Goal: Find contact information: Find contact information

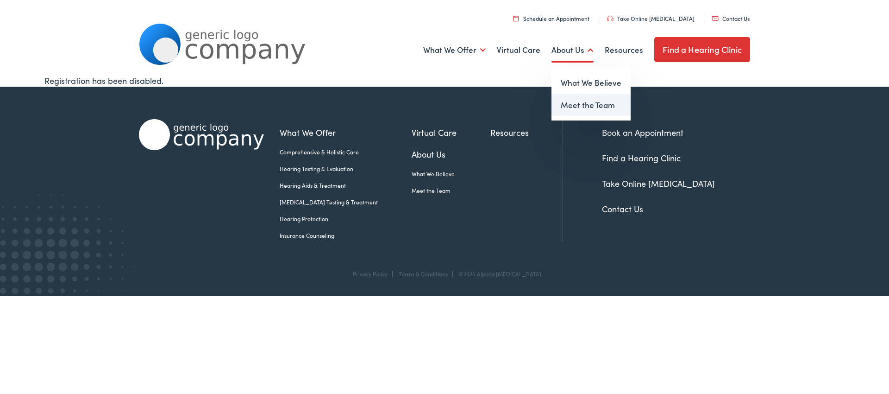
click at [570, 107] on link "Meet the Team" at bounding box center [590, 105] width 79 height 22
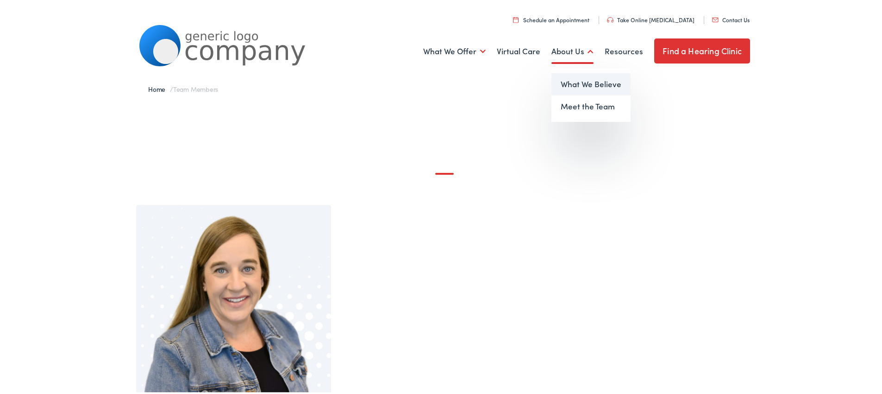
click at [564, 81] on link "What We Believe" at bounding box center [590, 83] width 79 height 22
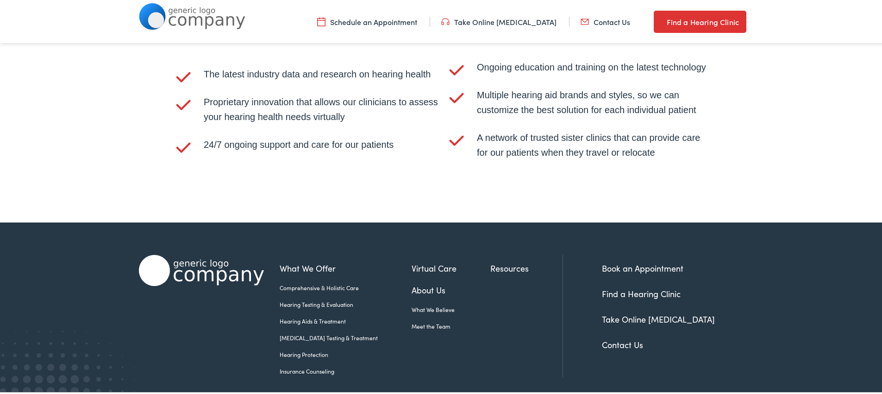
scroll to position [1954, 0]
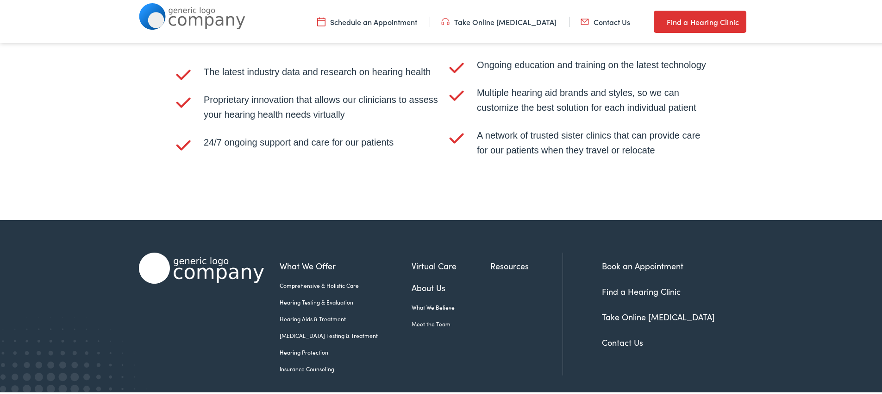
click at [613, 346] on link "Contact Us" at bounding box center [622, 341] width 41 height 12
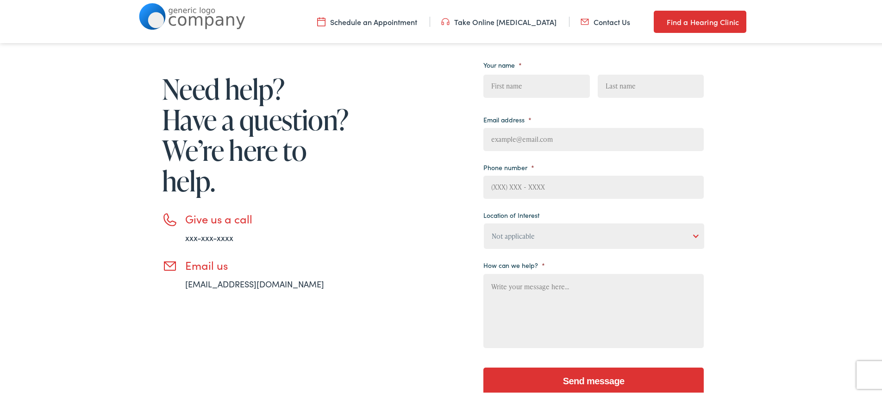
scroll to position [126, 0]
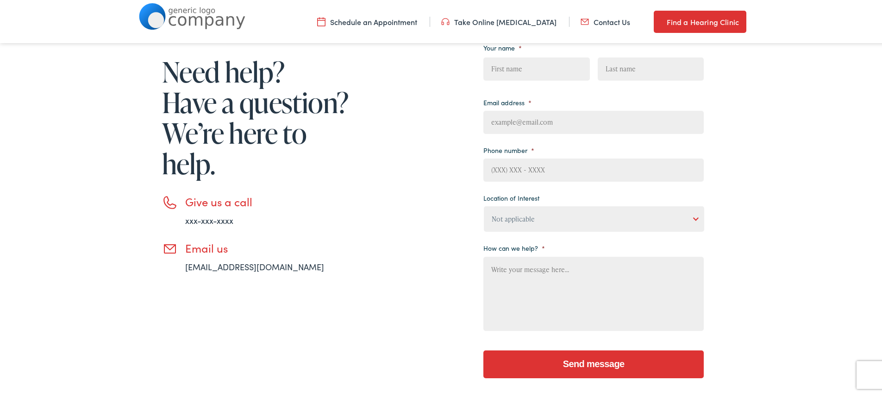
click at [212, 265] on link "email@email.com" at bounding box center [254, 265] width 139 height 12
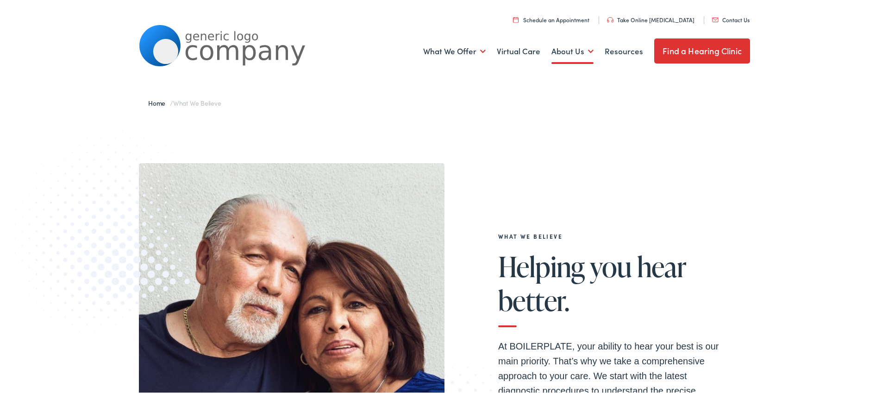
click at [722, 19] on link "Contact Us" at bounding box center [730, 18] width 37 height 8
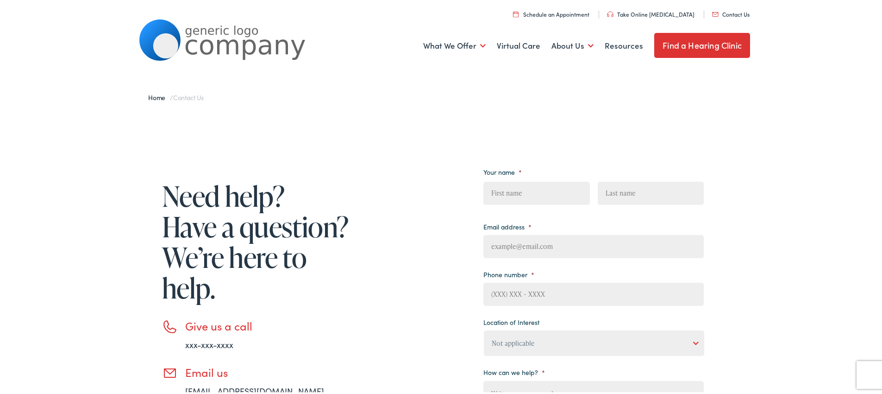
scroll to position [5, 0]
